Goal: Obtain resource: Download file/media

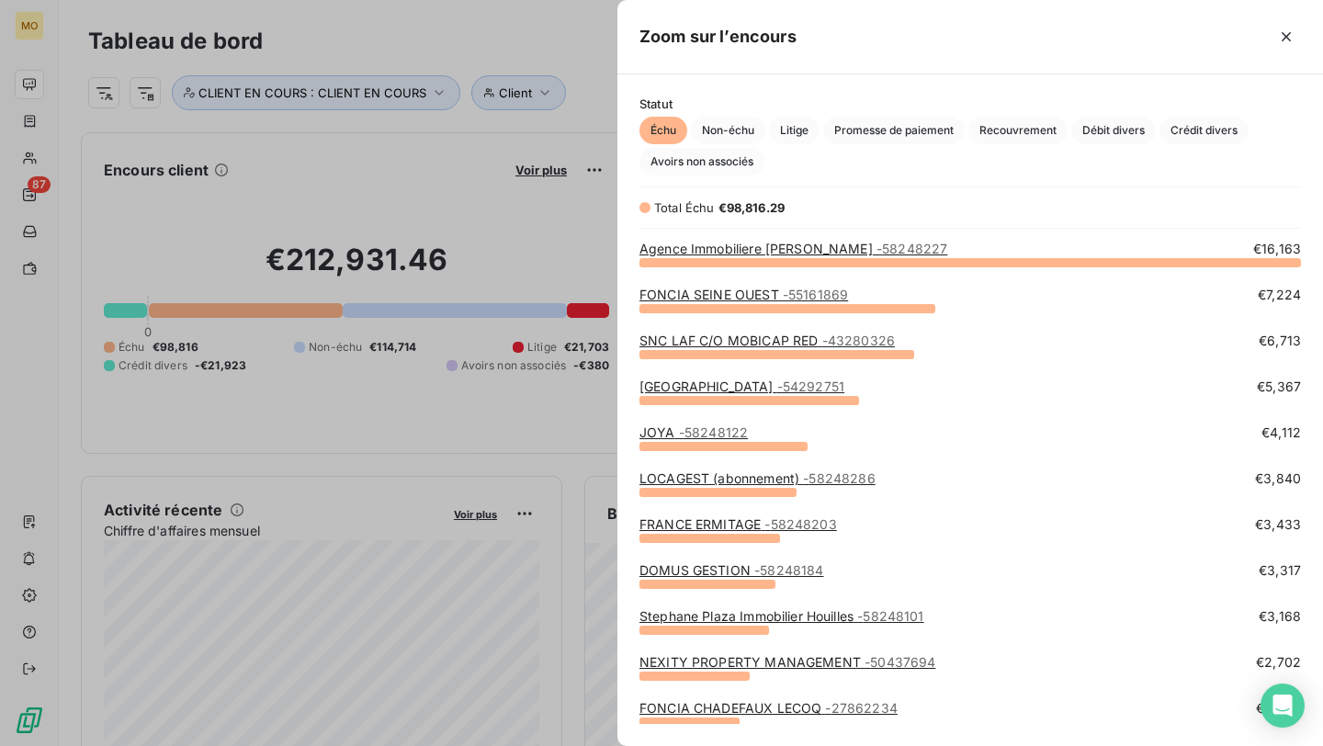
scroll to position [484, 706]
click at [30, 152] on div at bounding box center [661, 373] width 1323 height 746
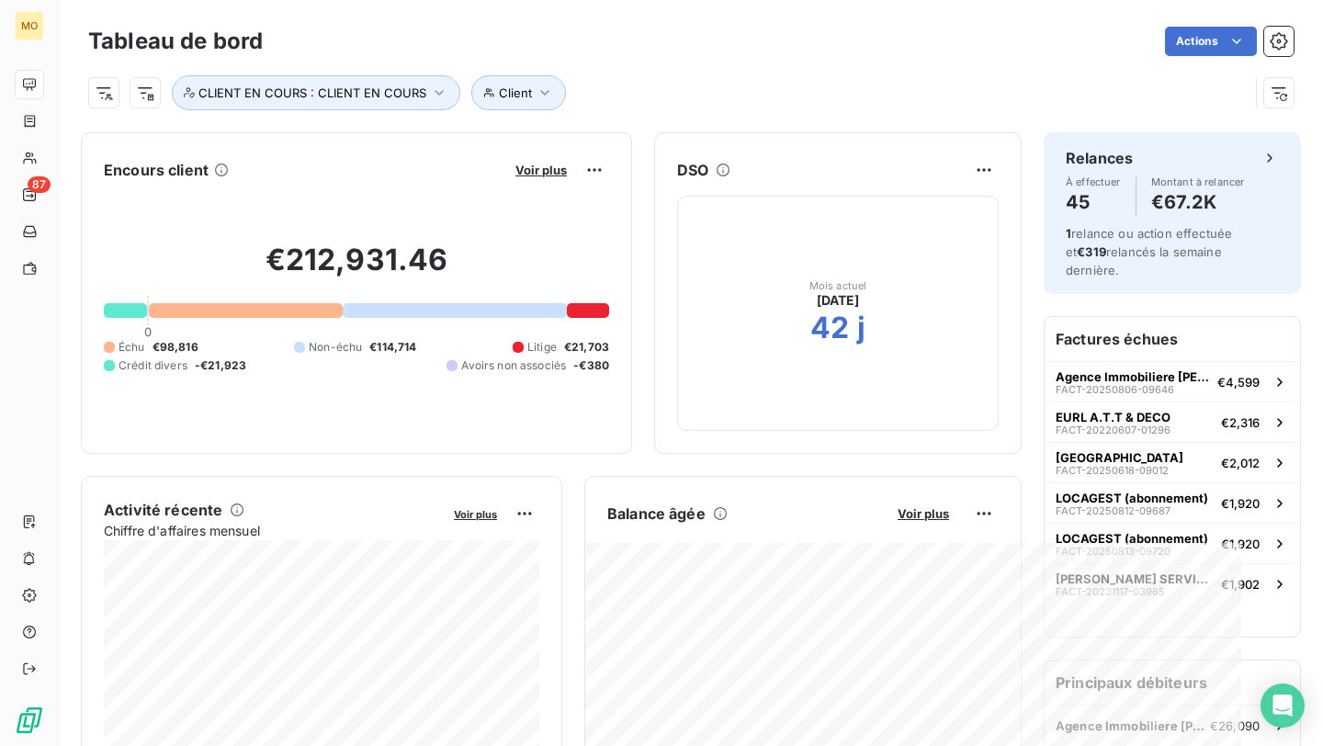
click at [28, 165] on div at bounding box center [661, 373] width 1323 height 746
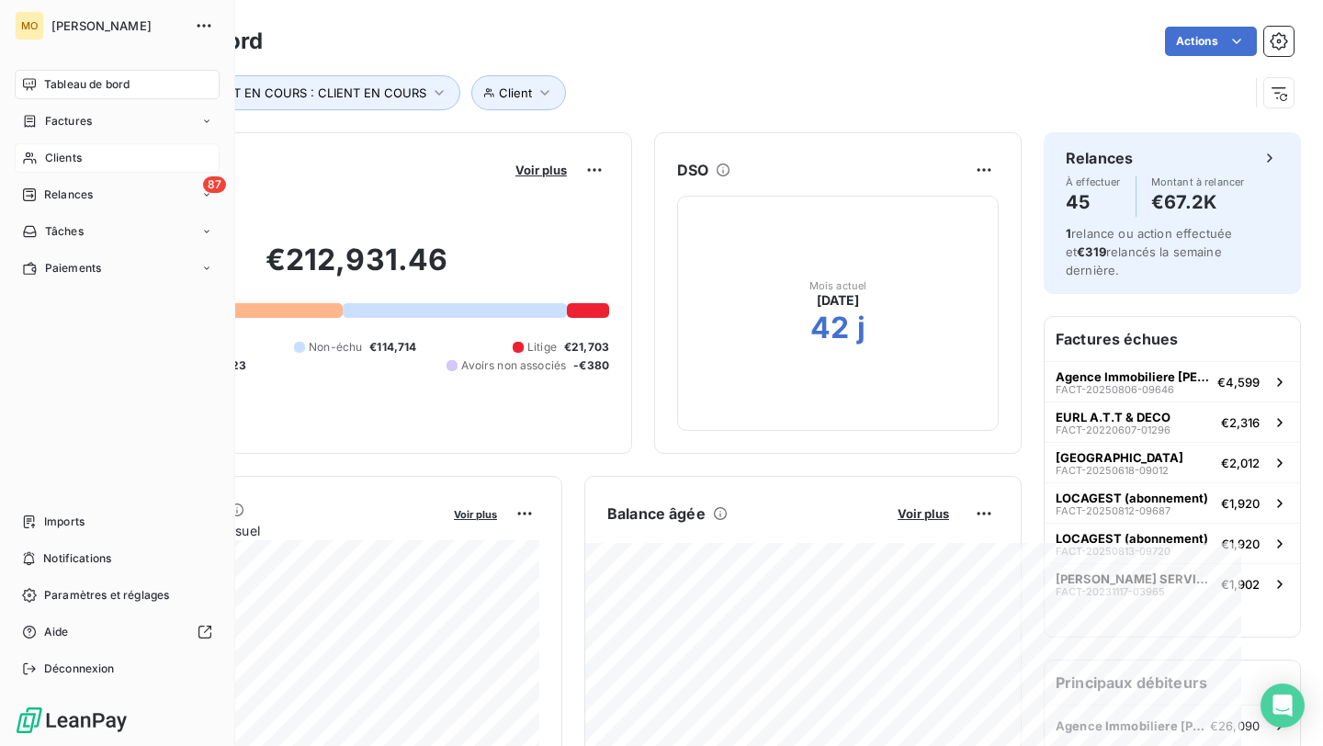
click at [50, 147] on div "Clients" at bounding box center [117, 157] width 205 height 29
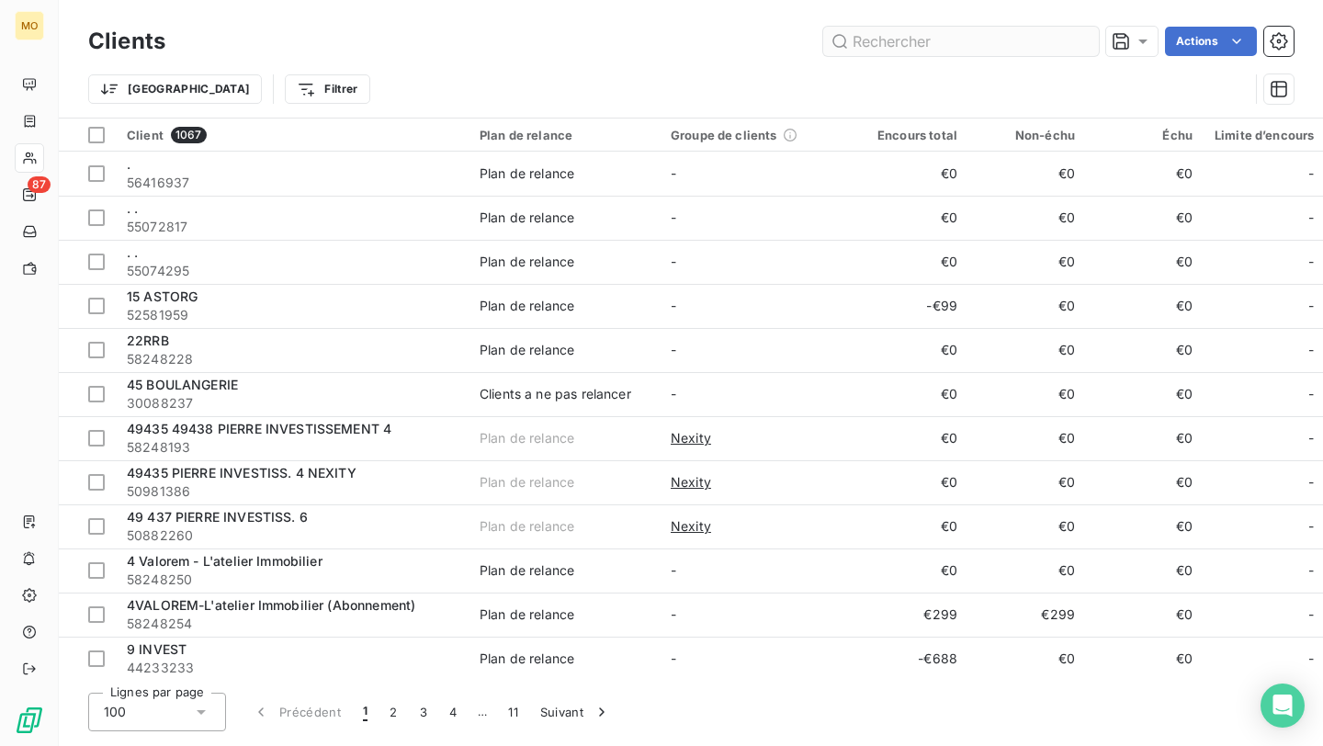
click at [954, 32] on input "text" at bounding box center [961, 41] width 276 height 29
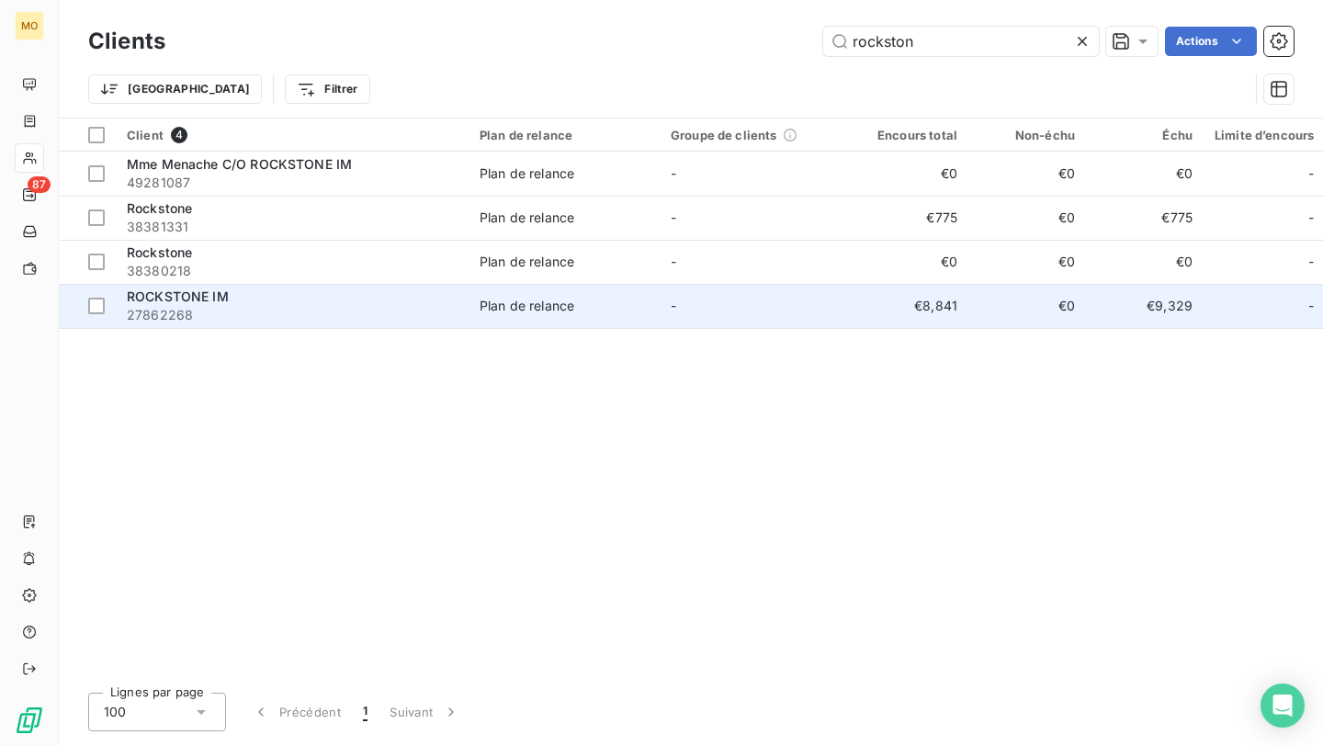
type input "rockston"
click at [297, 298] on div "ROCKSTONE IM" at bounding box center [292, 297] width 331 height 18
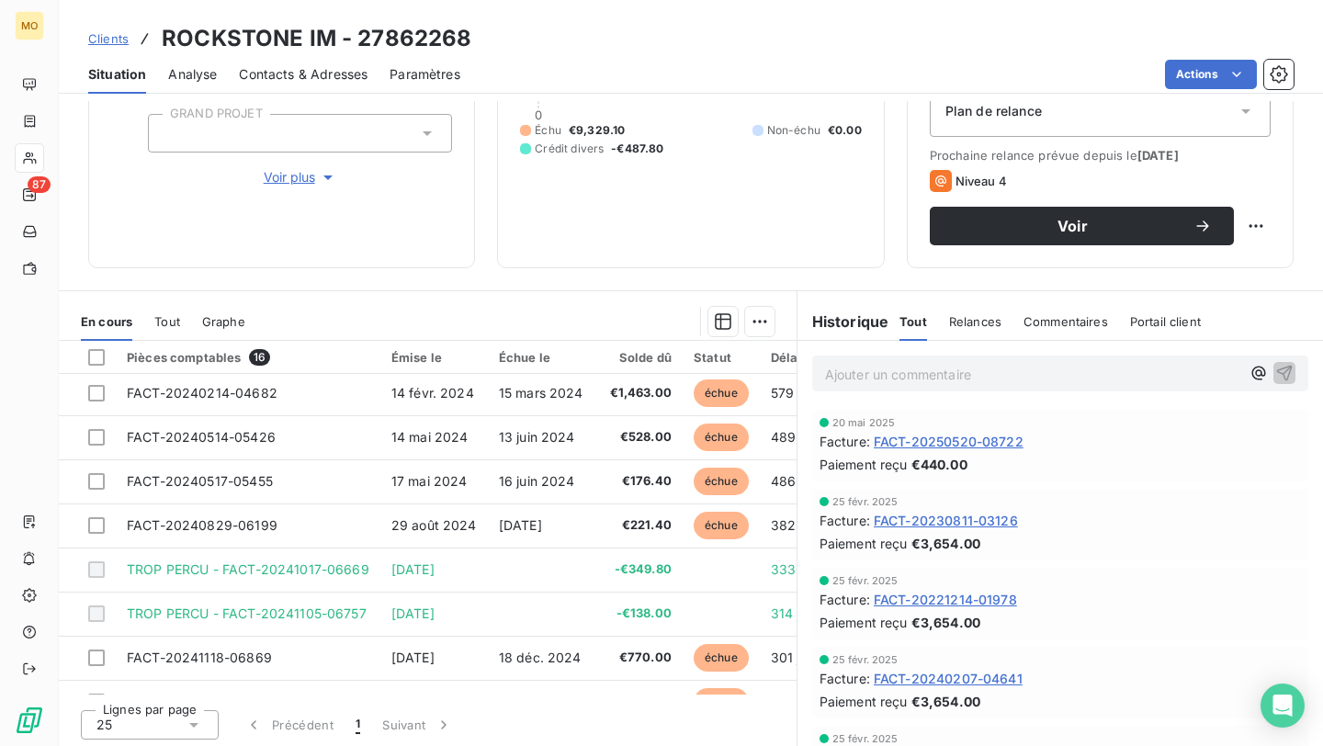
scroll to position [136, 0]
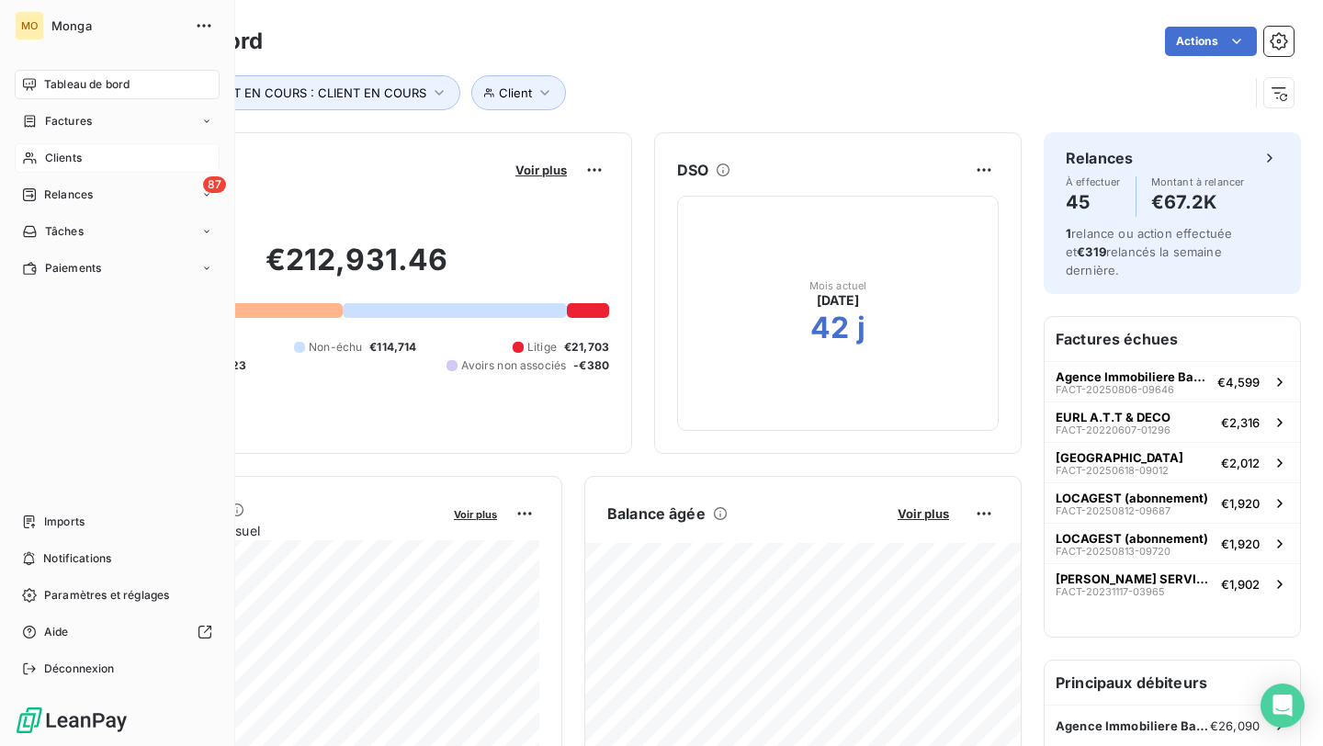
click at [32, 163] on icon at bounding box center [29, 159] width 13 height 12
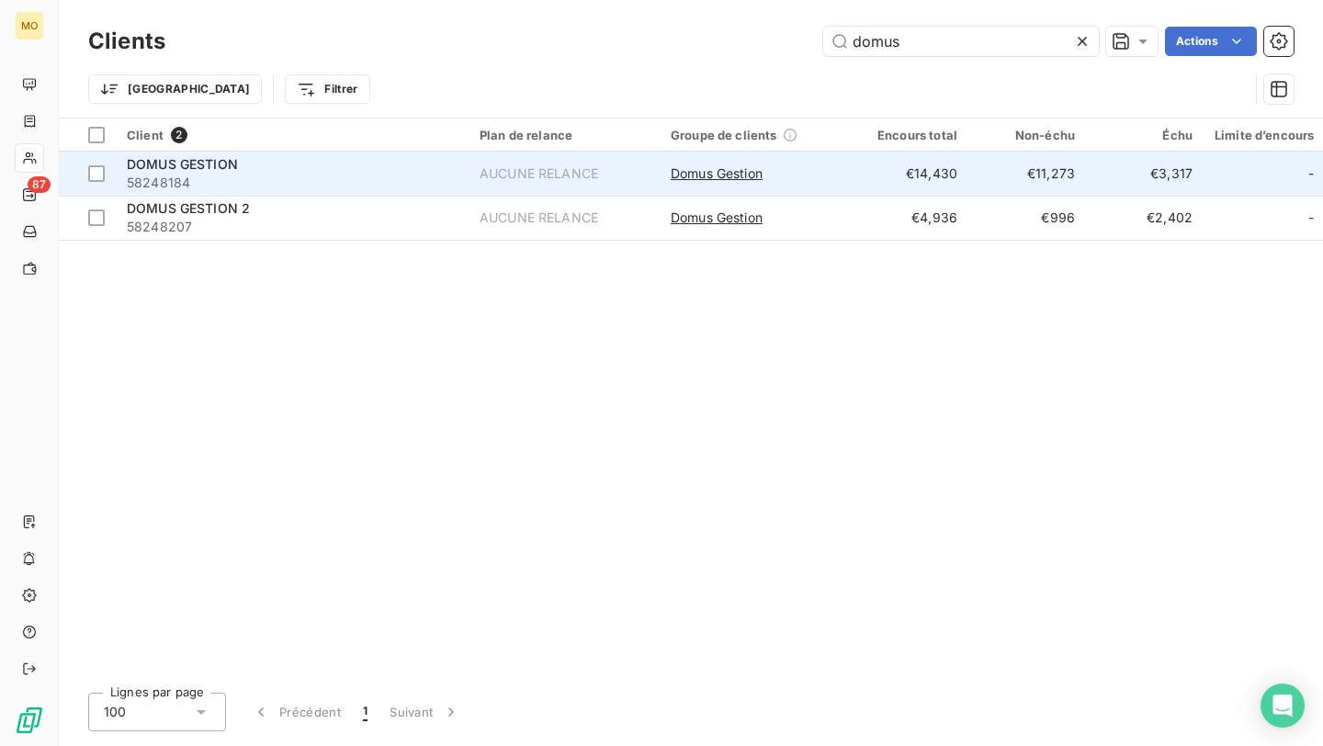
type input "domus"
click at [395, 174] on span "58248184" at bounding box center [292, 183] width 331 height 18
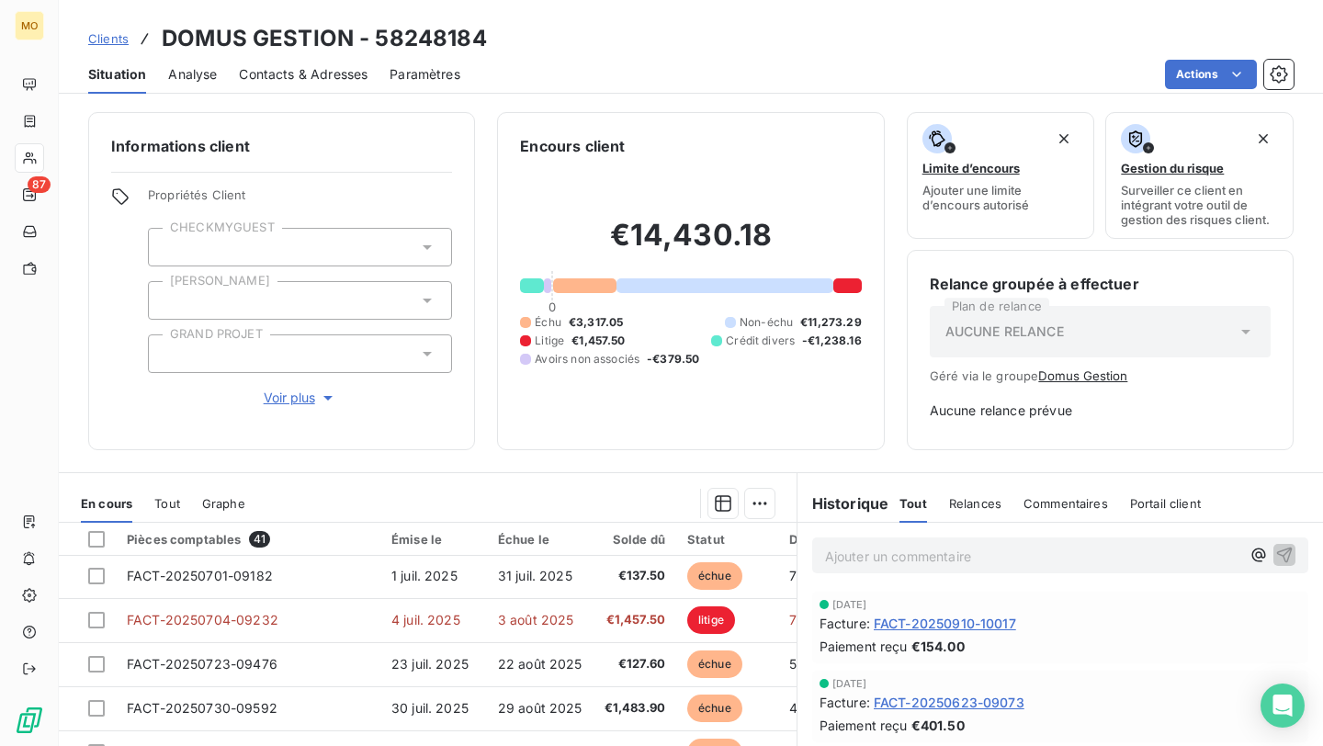
scroll to position [96, 0]
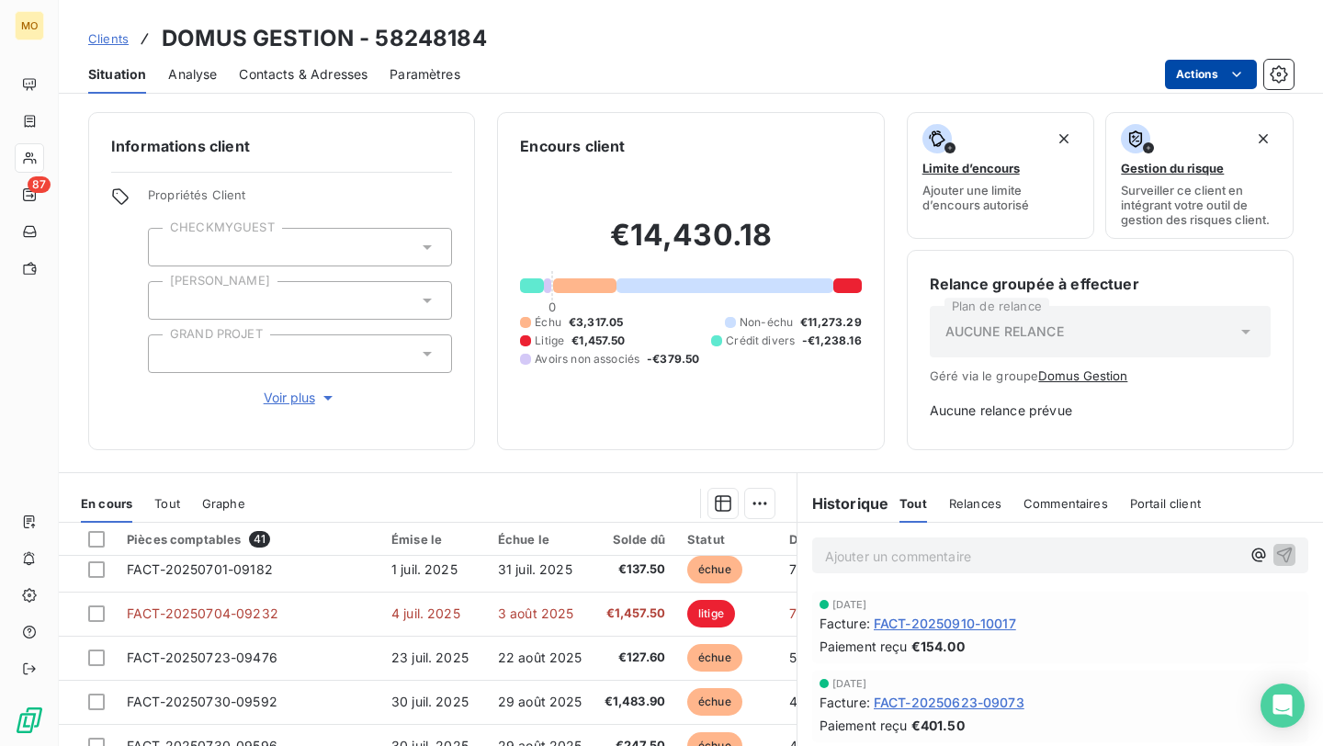
click at [1177, 84] on html "MO 87 Clients DOMUS GESTION - 58248184 Situation Analyse Contacts & Adresses Pa…" at bounding box center [661, 373] width 1323 height 746
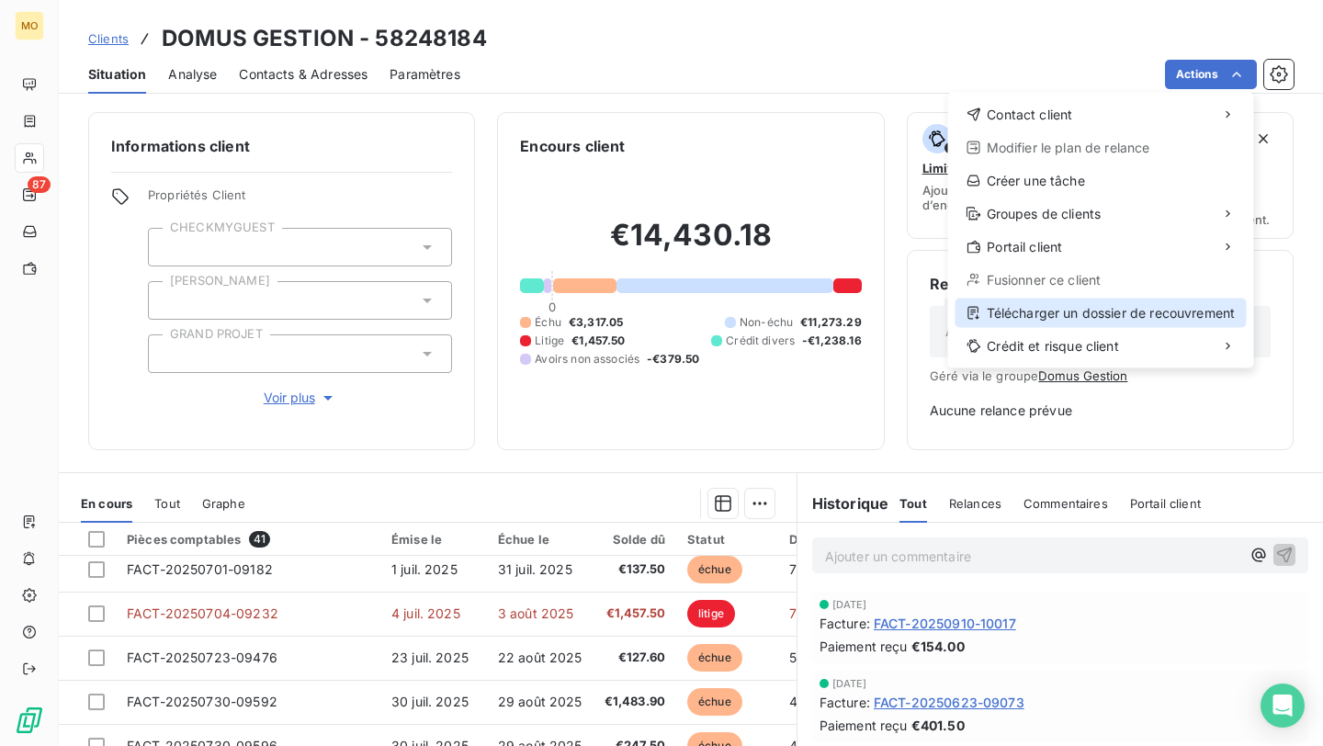
click at [1002, 318] on div "Télécharger un dossier de recouvrement" at bounding box center [1101, 313] width 291 height 29
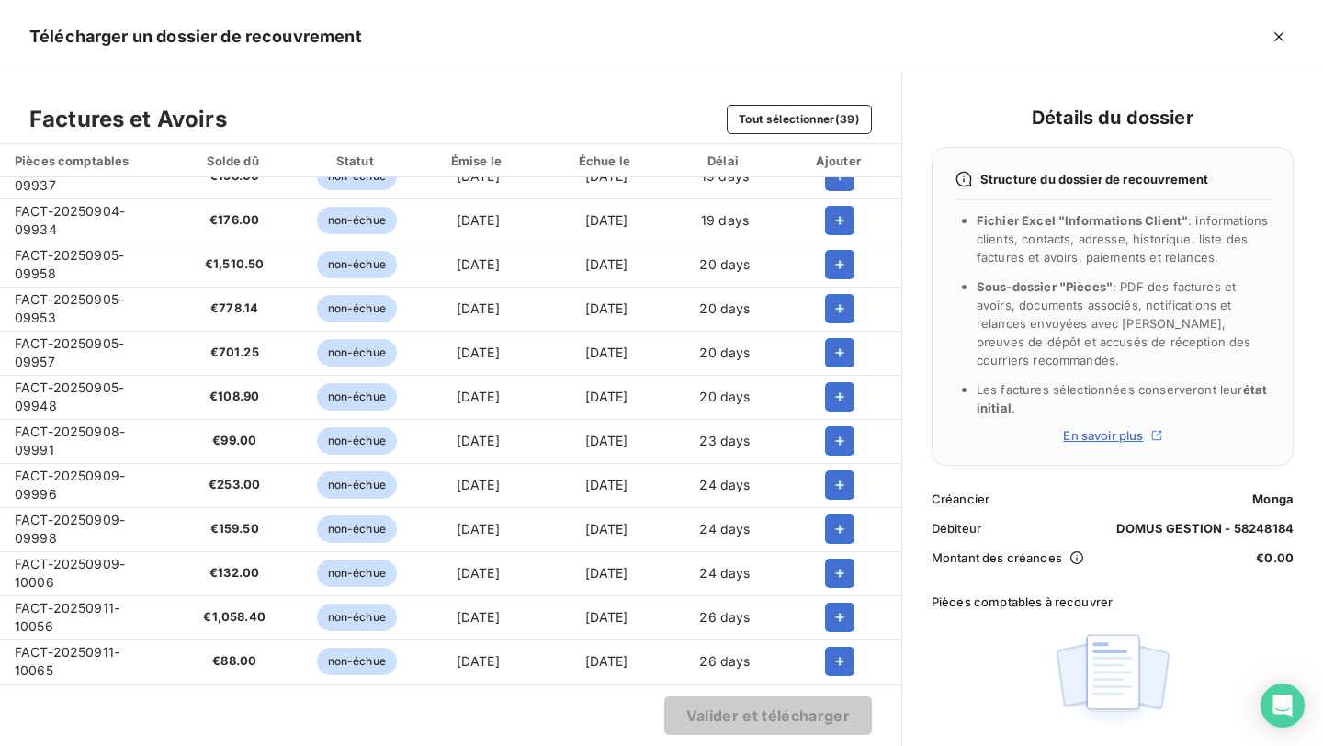
scroll to position [1220, 0]
click at [831, 608] on icon "button" at bounding box center [840, 617] width 18 height 18
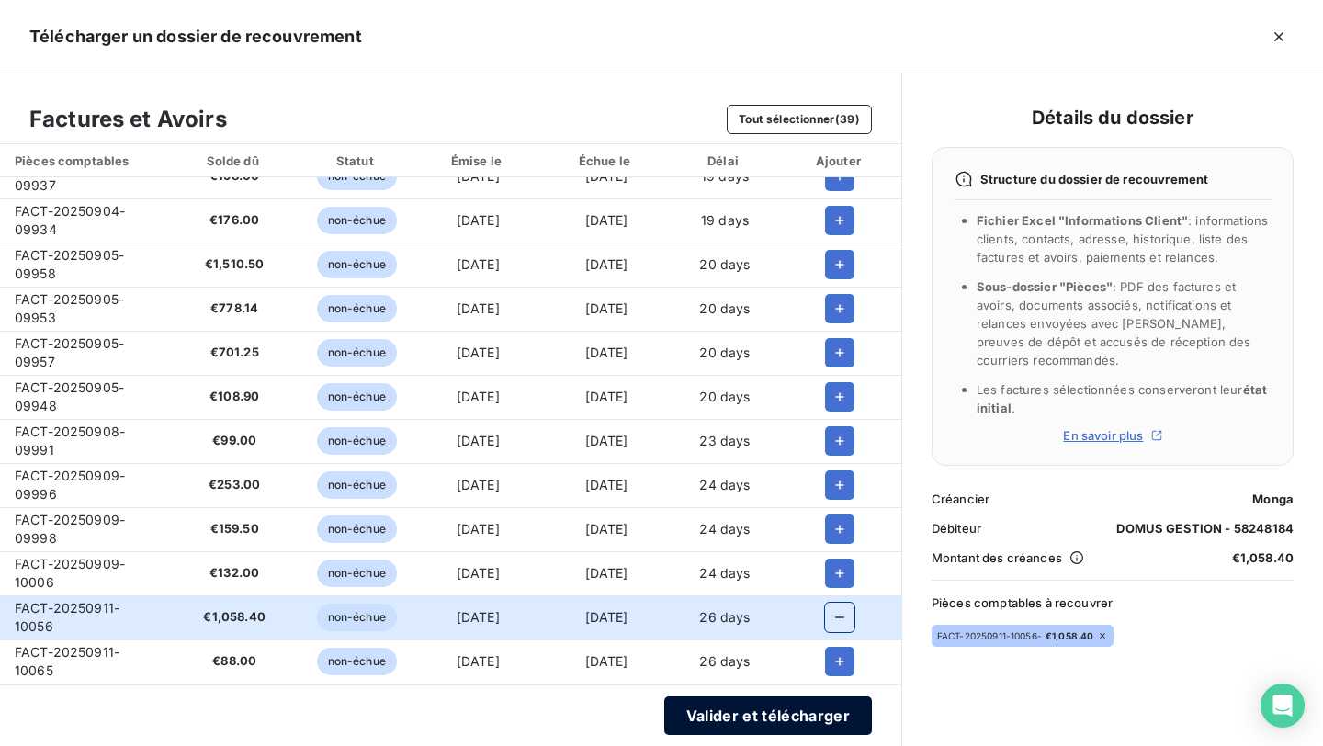
click at [730, 716] on button "Valider et télécharger" at bounding box center [768, 716] width 208 height 39
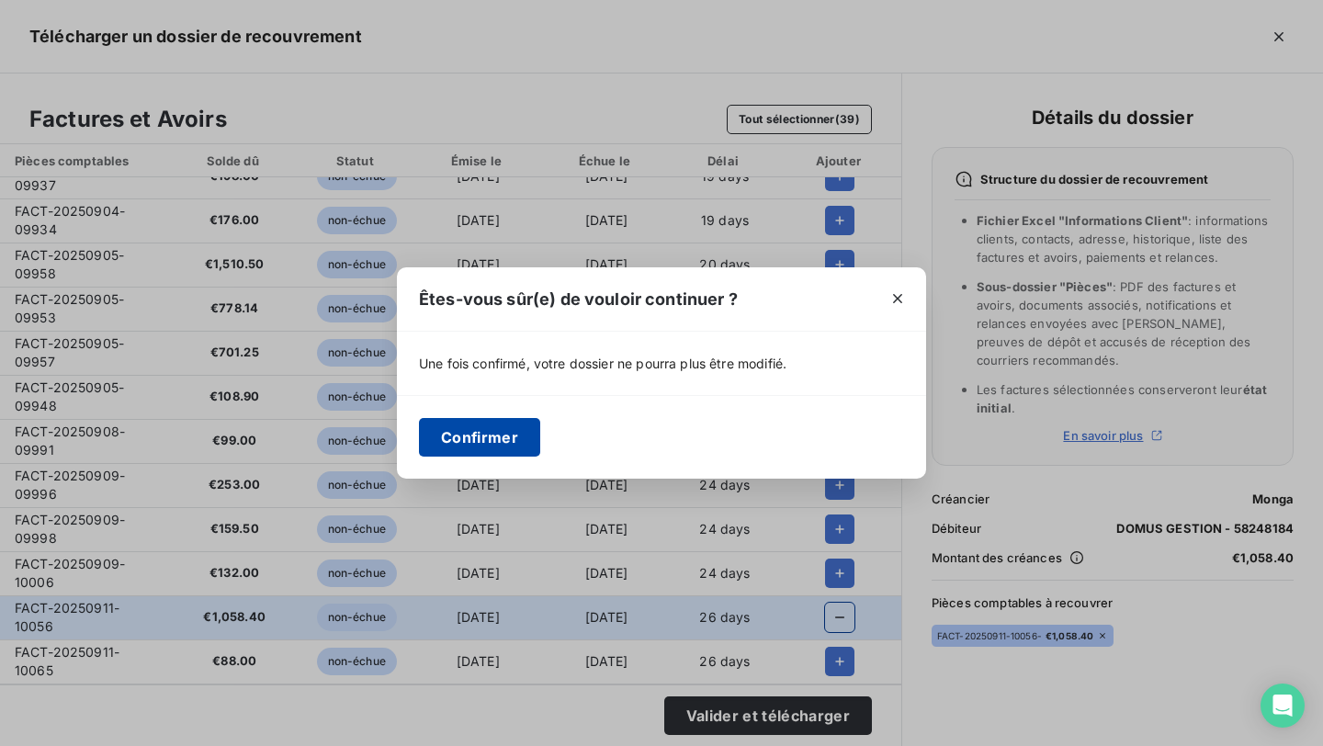
click at [505, 429] on button "Confirmer" at bounding box center [479, 437] width 121 height 39
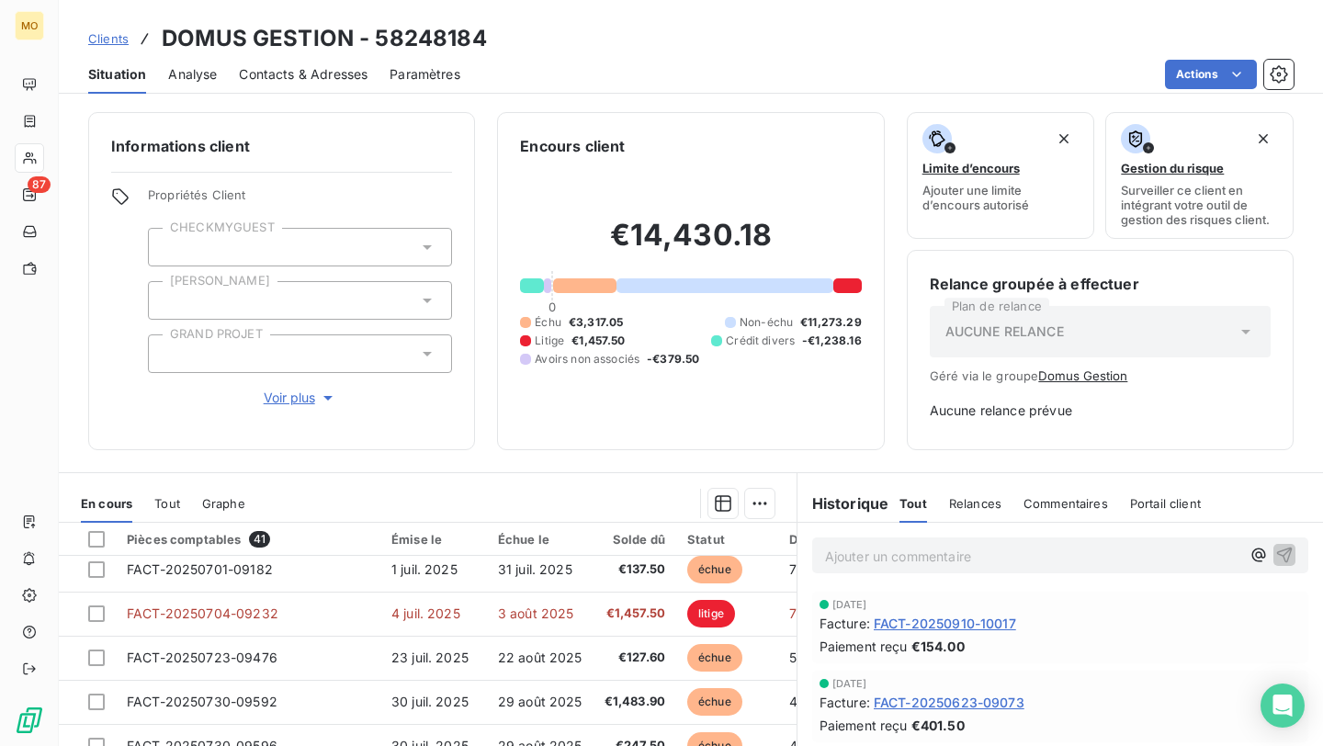
click at [118, 37] on span "Clients" at bounding box center [108, 38] width 40 height 15
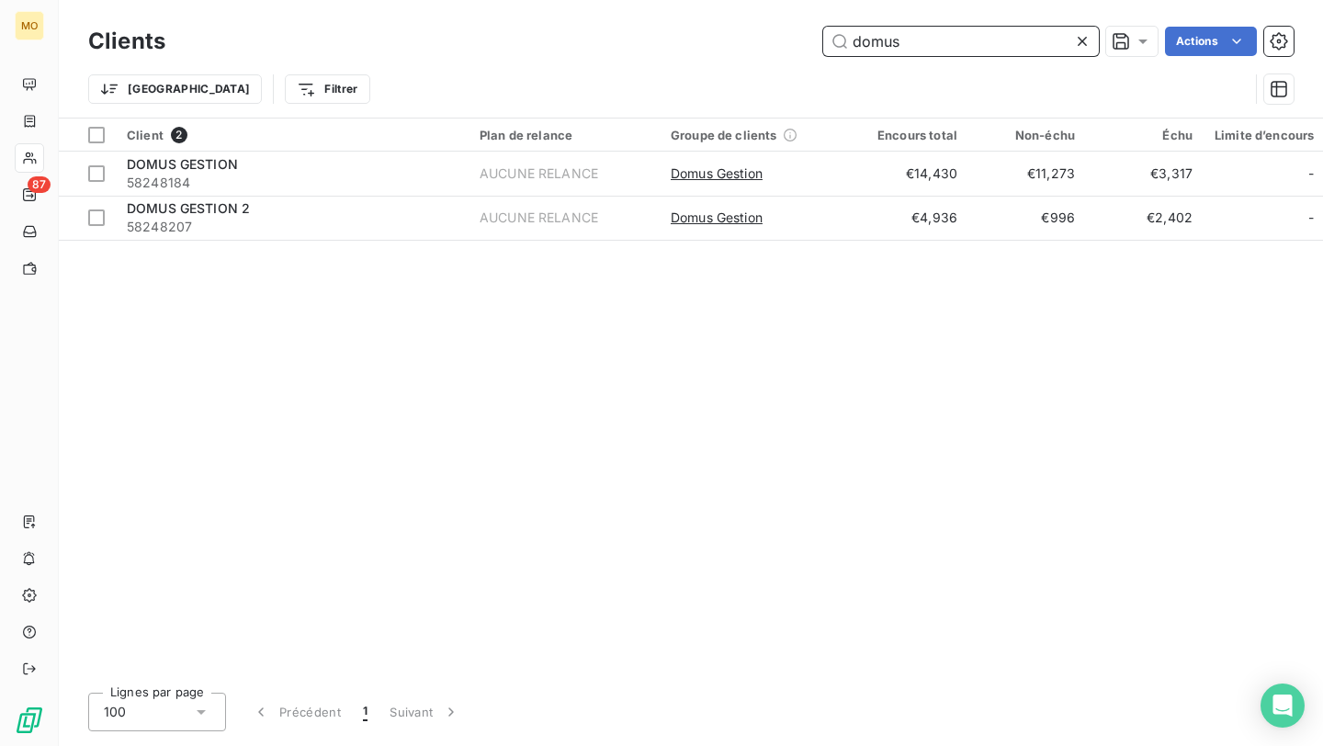
click at [902, 33] on input "domus" at bounding box center [961, 41] width 276 height 29
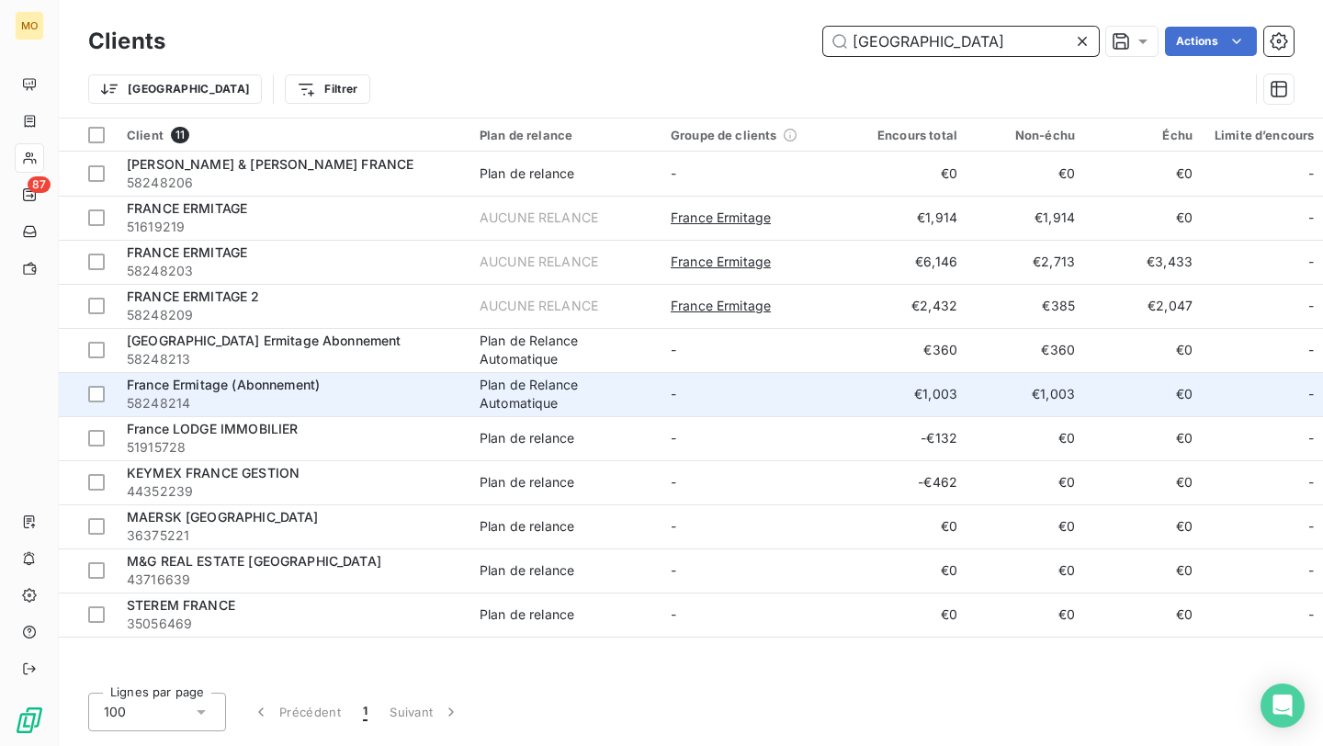
type input "[GEOGRAPHIC_DATA]"
click at [352, 394] on span "58248214" at bounding box center [292, 403] width 331 height 18
